Goal: Task Accomplishment & Management: Manage account settings

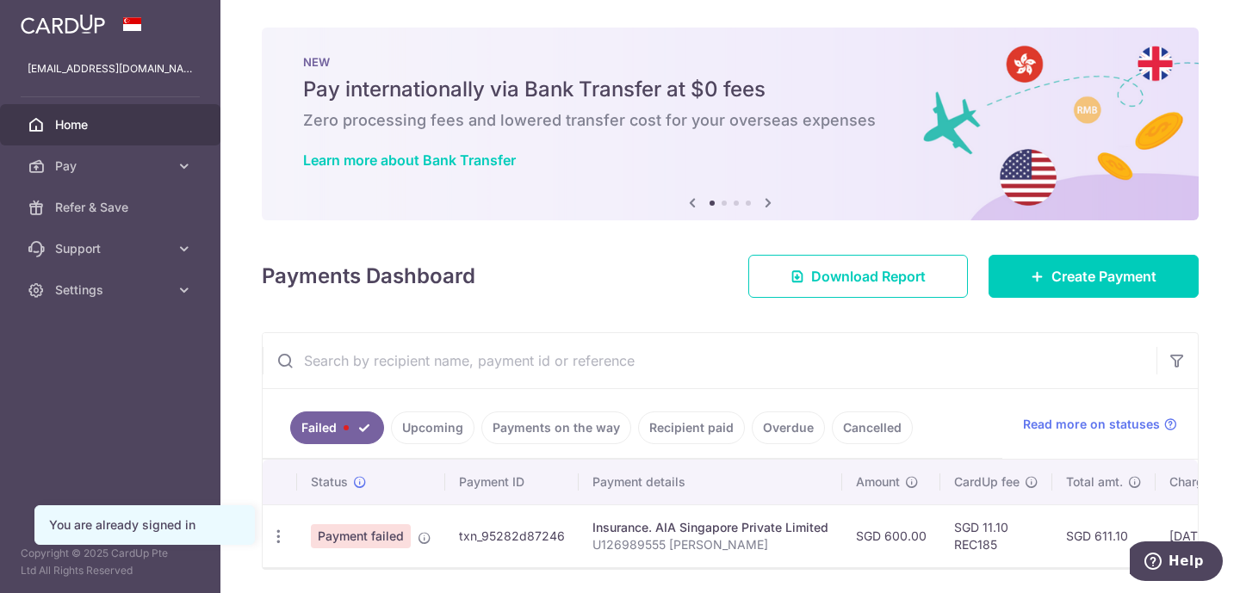
click at [419, 418] on link "Upcoming" at bounding box center [433, 428] width 84 height 33
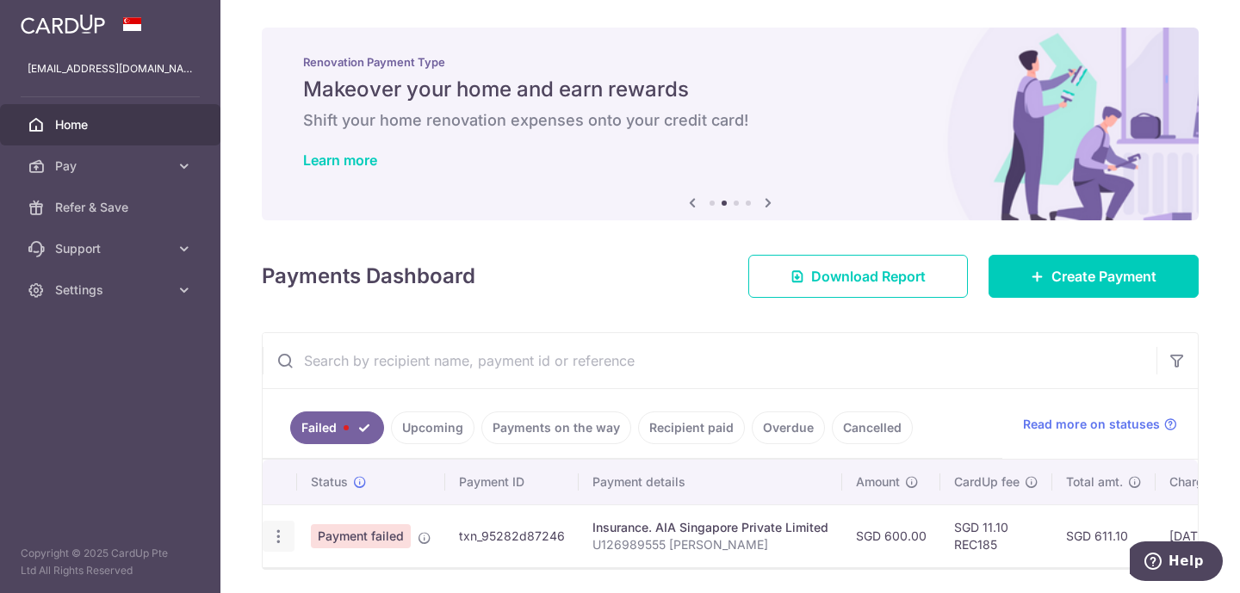
click at [280, 530] on icon "button" at bounding box center [279, 537] width 18 height 18
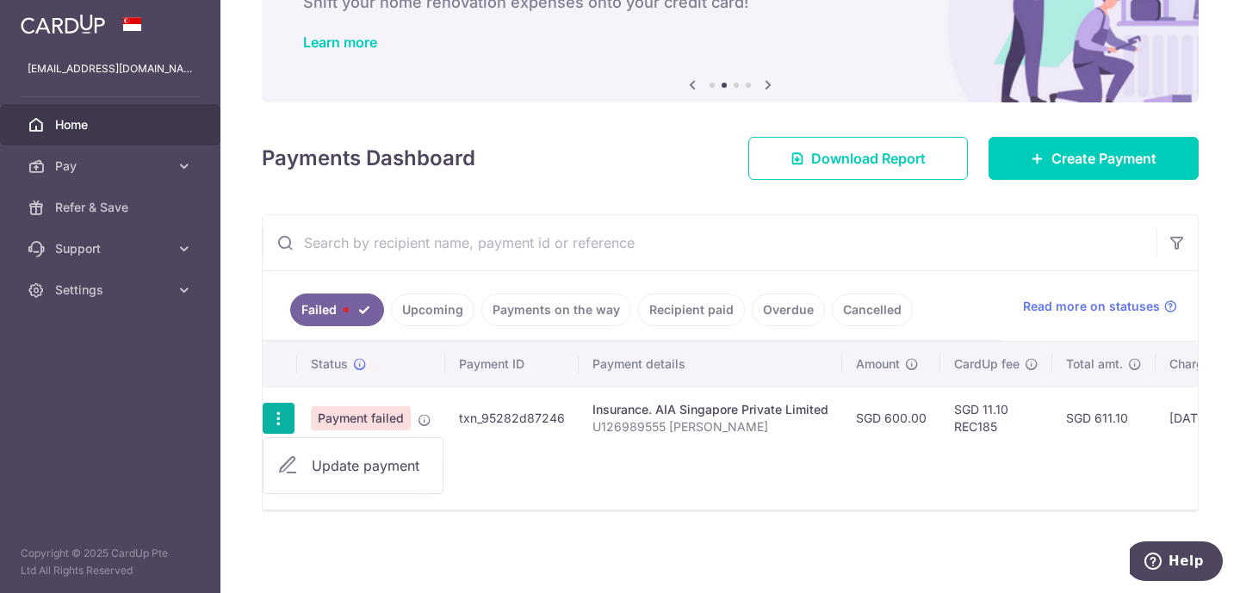
click at [382, 456] on span "Update payment" at bounding box center [370, 466] width 117 height 21
radio input "true"
type input "600.00"
type input "U126989555 [PERSON_NAME]"
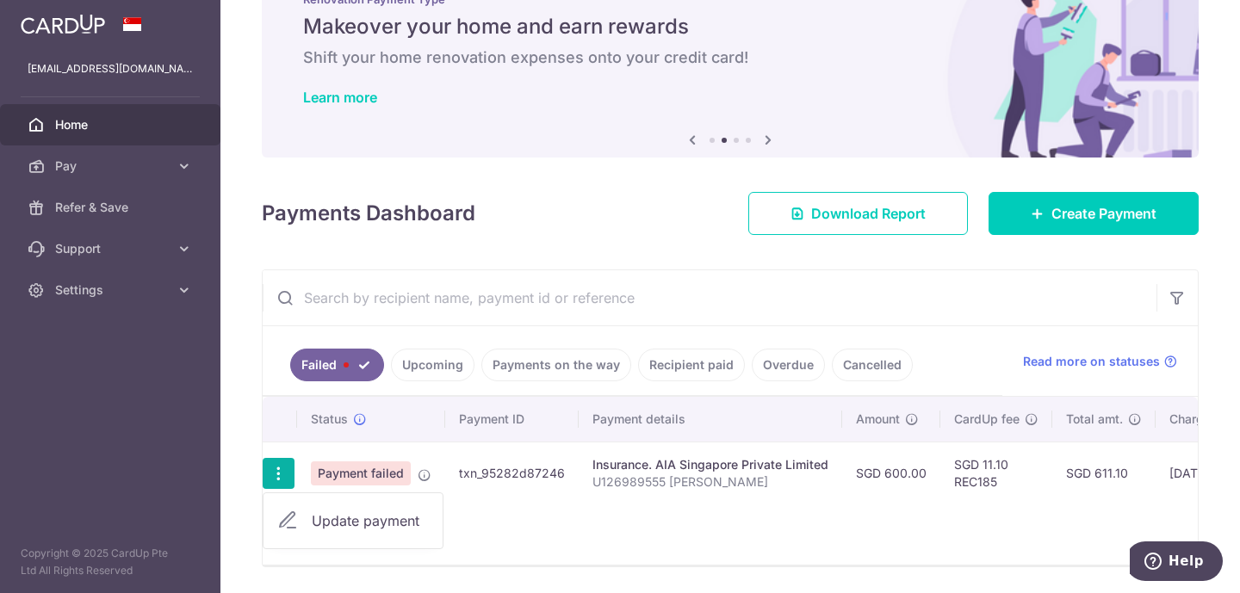
type input "REC185"
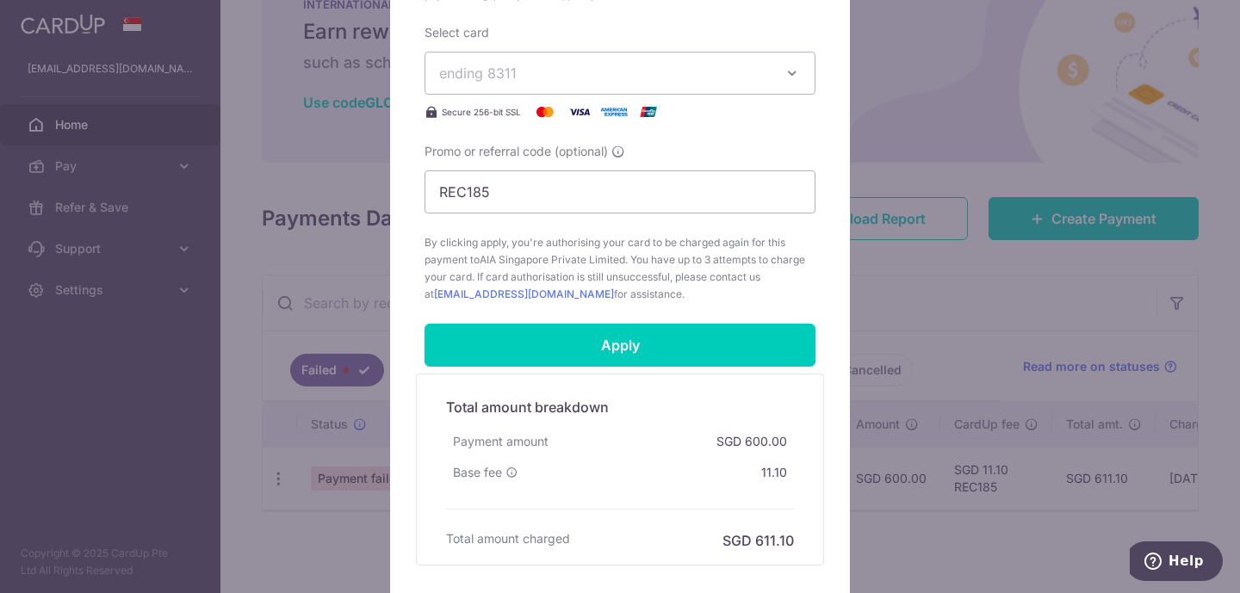
scroll to position [673, 0]
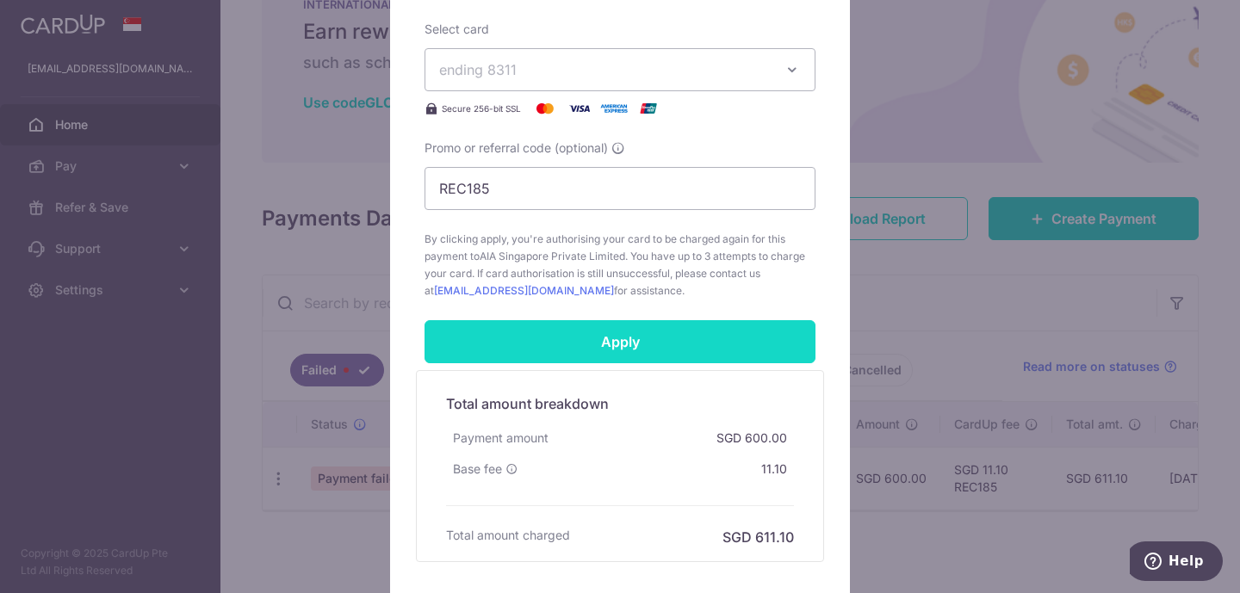
click at [619, 349] on input "Apply" at bounding box center [620, 341] width 391 height 43
